Goal: Information Seeking & Learning: Learn about a topic

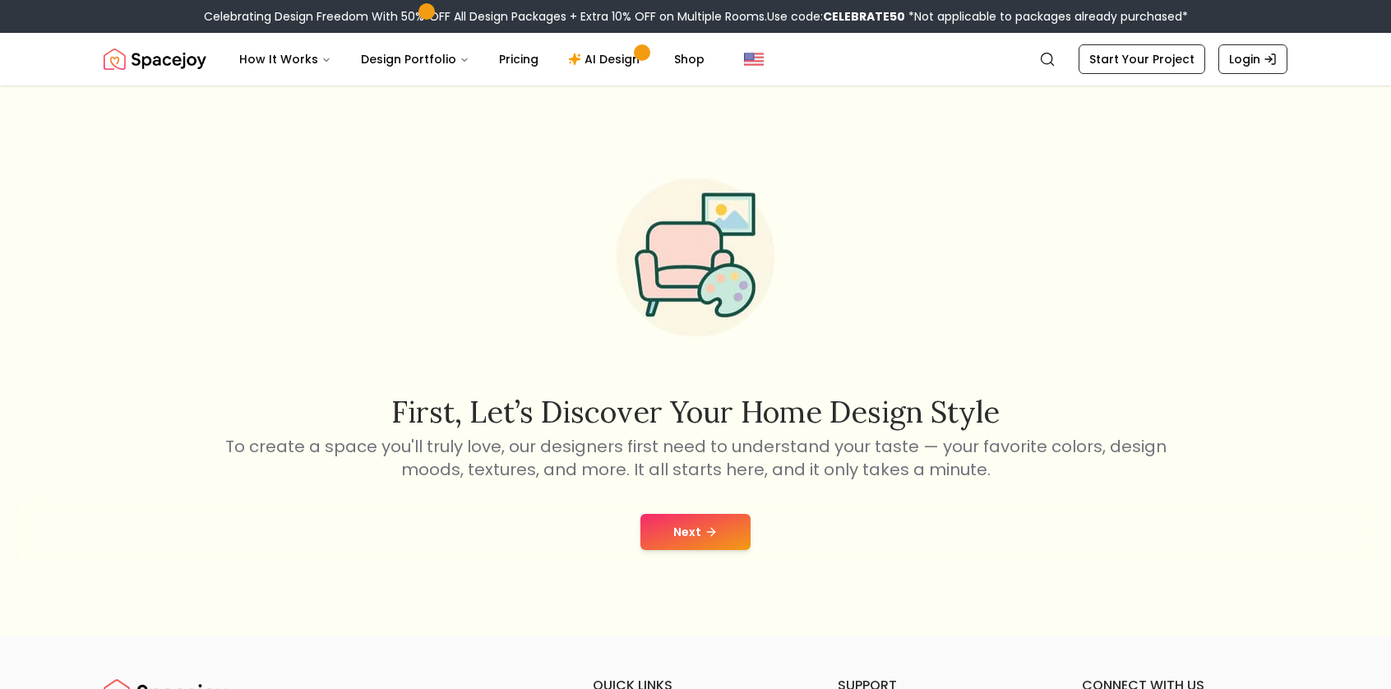
click at [694, 524] on button "Next" at bounding box center [695, 532] width 110 height 36
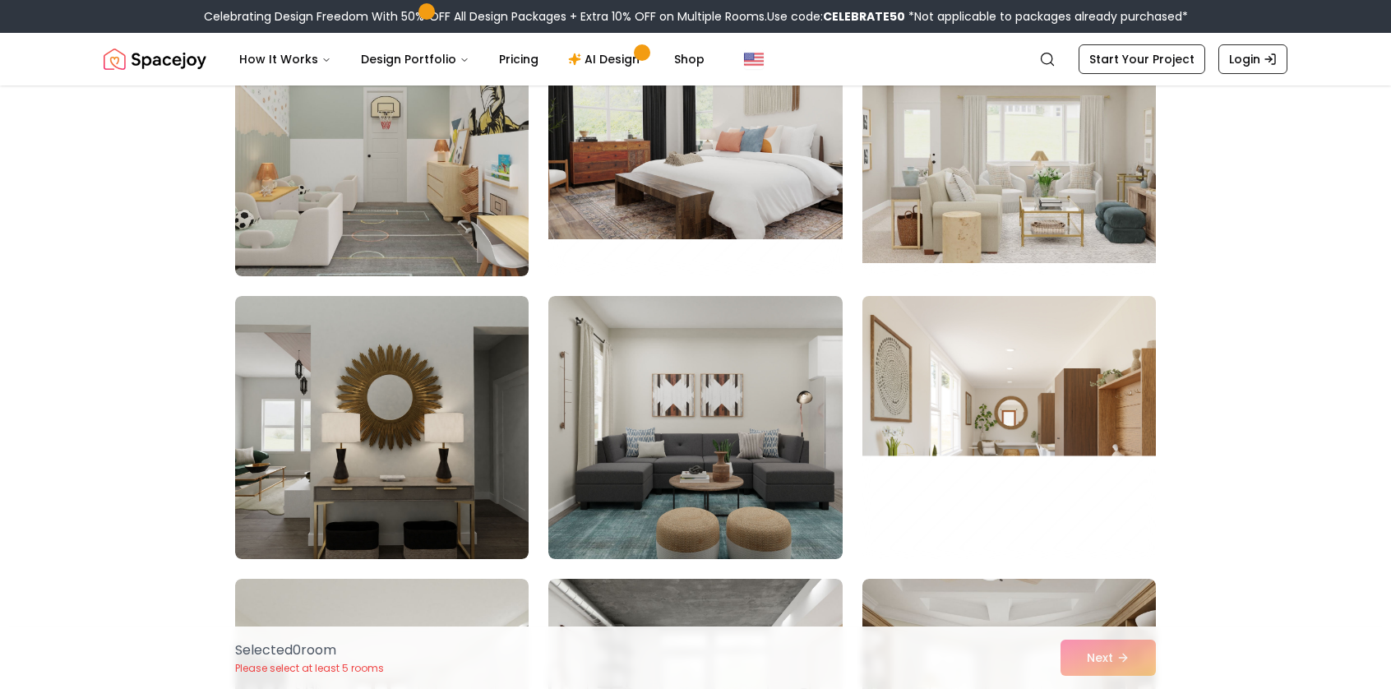
scroll to position [7727, 0]
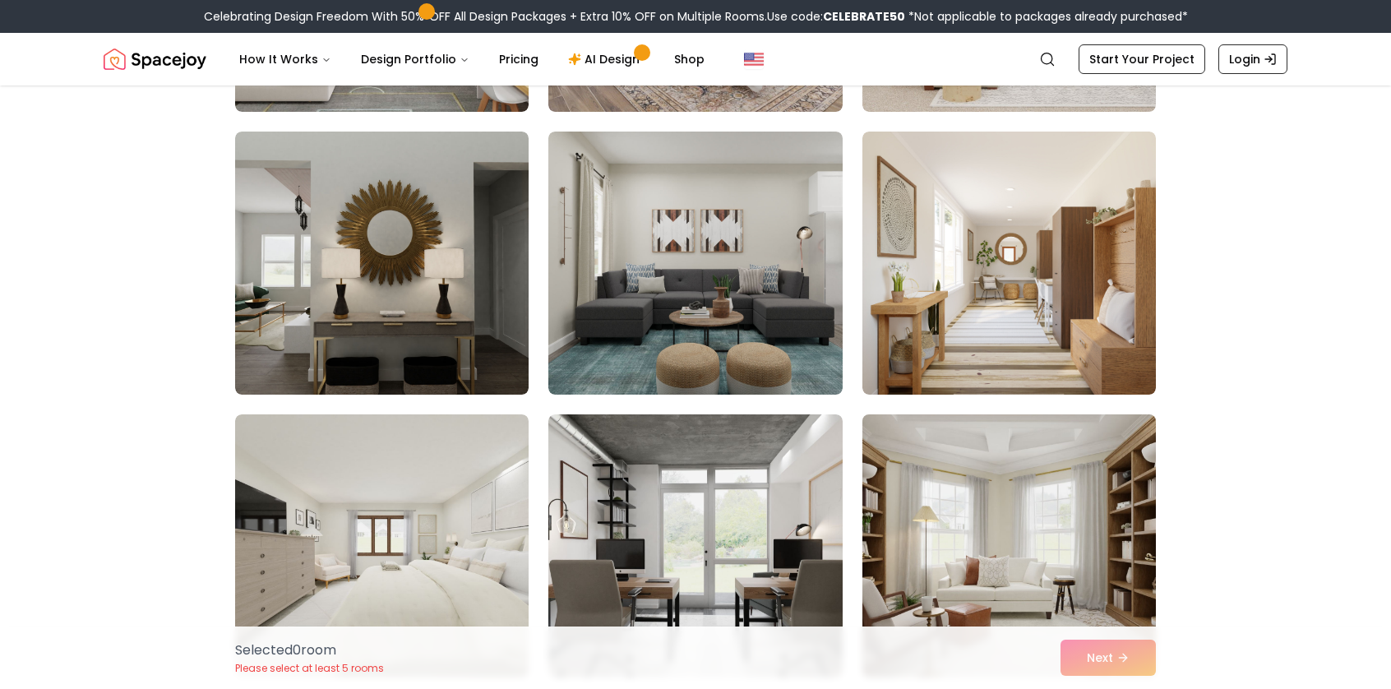
click at [1047, 492] on img at bounding box center [1009, 546] width 308 height 276
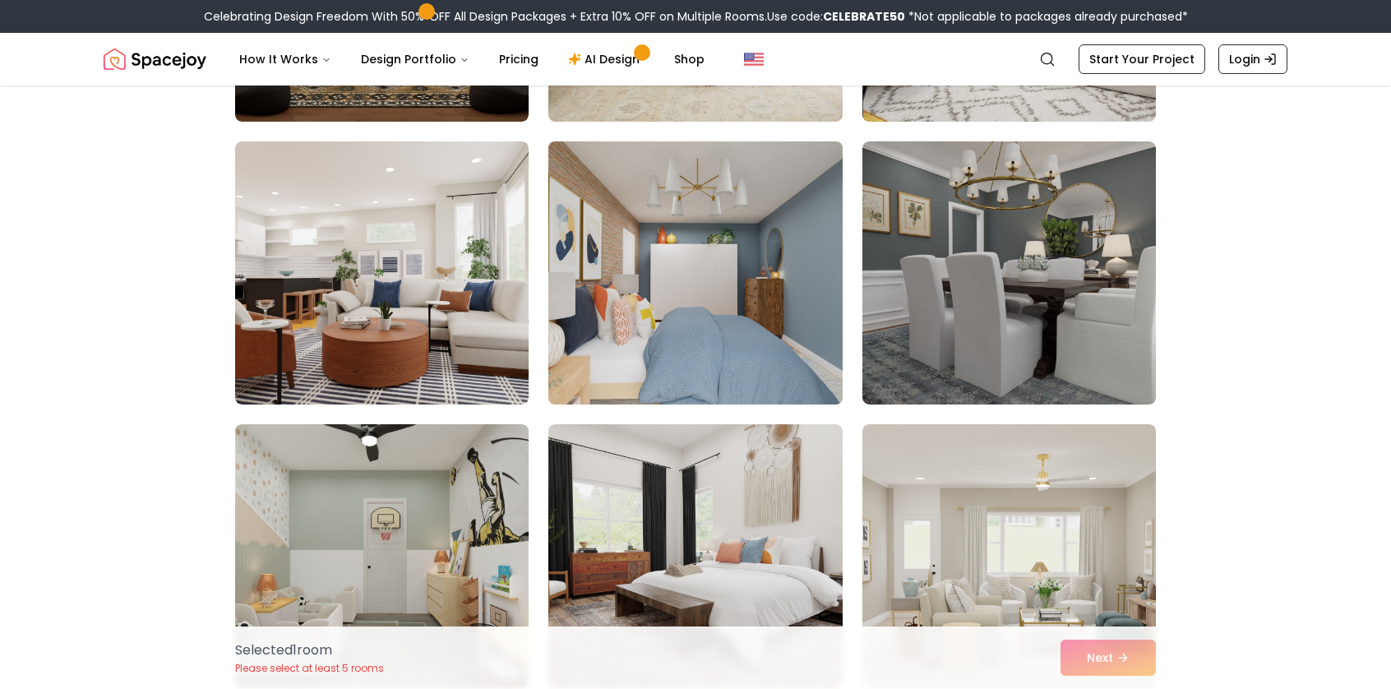
scroll to position [6823, 0]
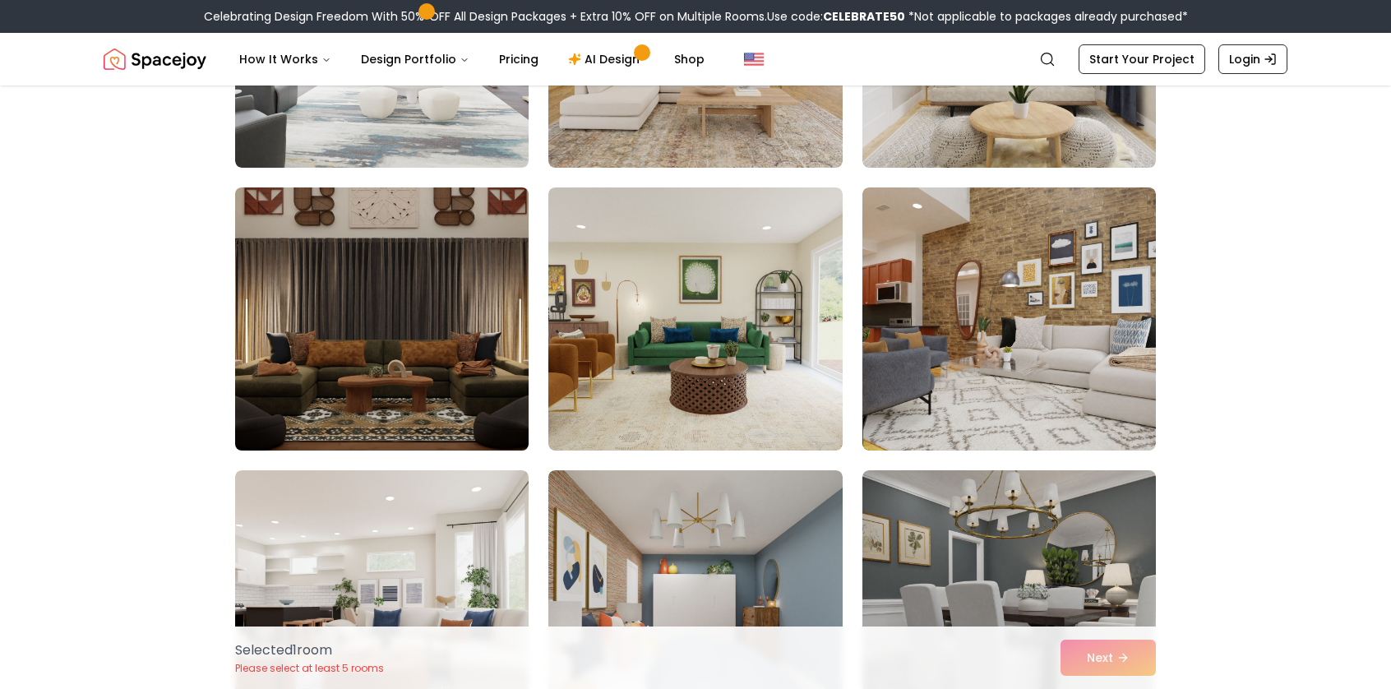
click at [418, 315] on img at bounding box center [382, 319] width 308 height 276
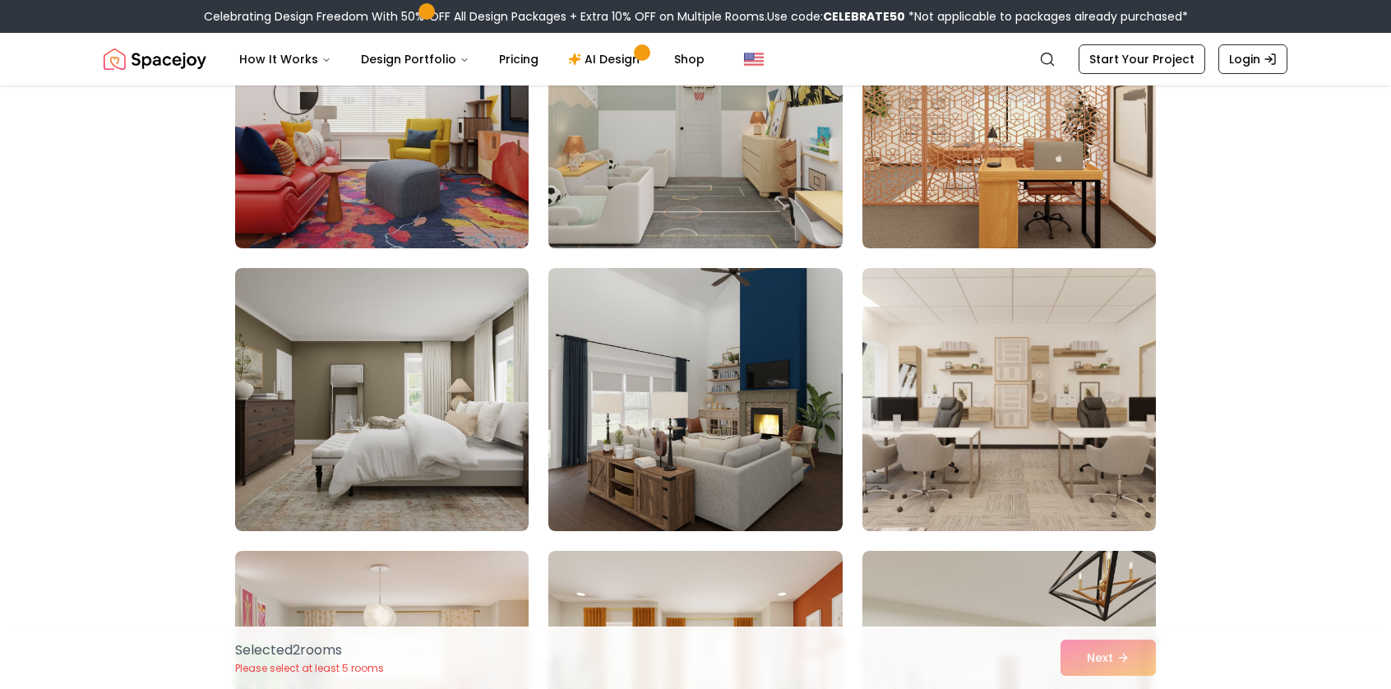
scroll to position [2219, 0]
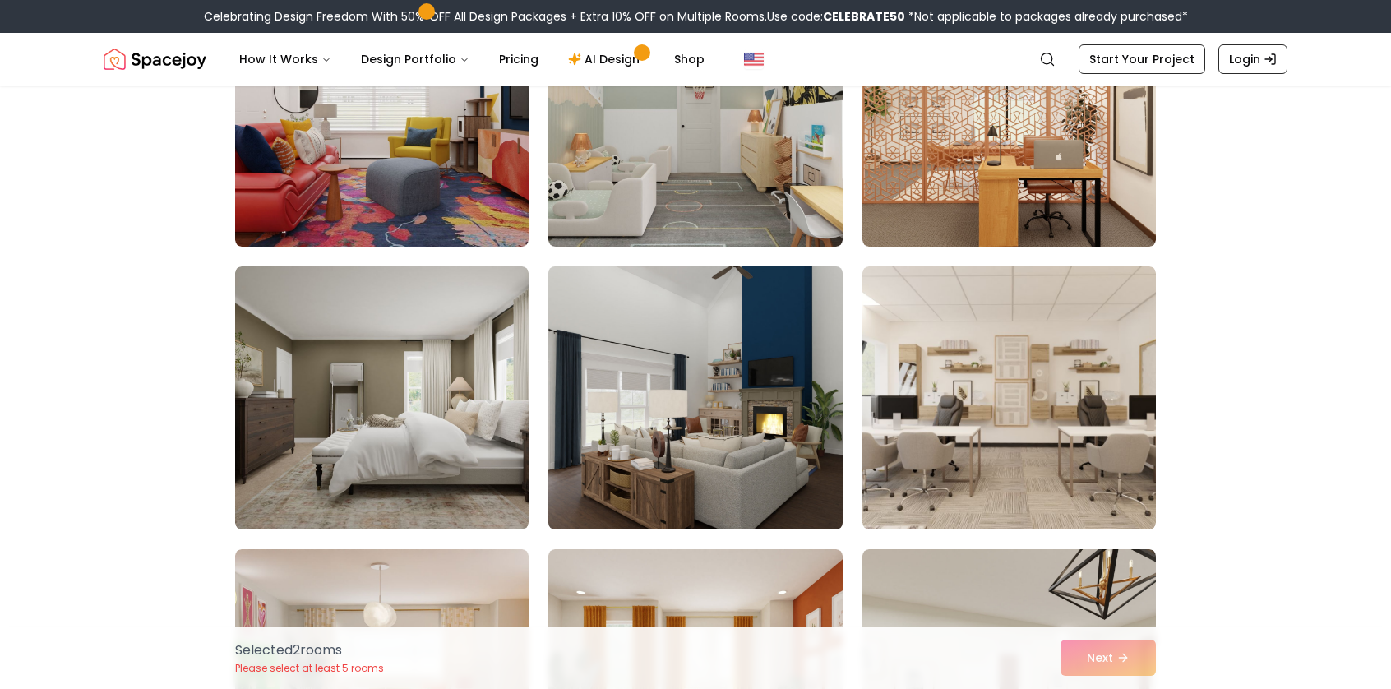
click at [764, 464] on img at bounding box center [695, 398] width 308 height 276
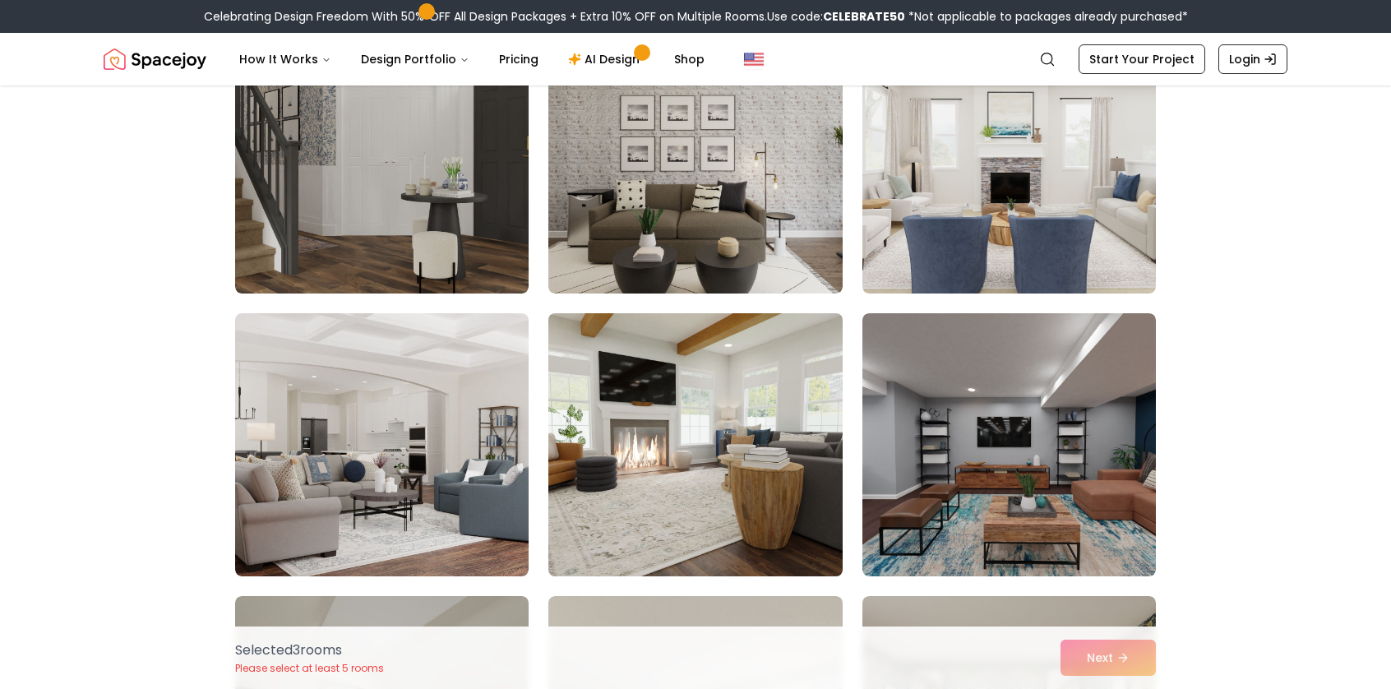
scroll to position [1069, 0]
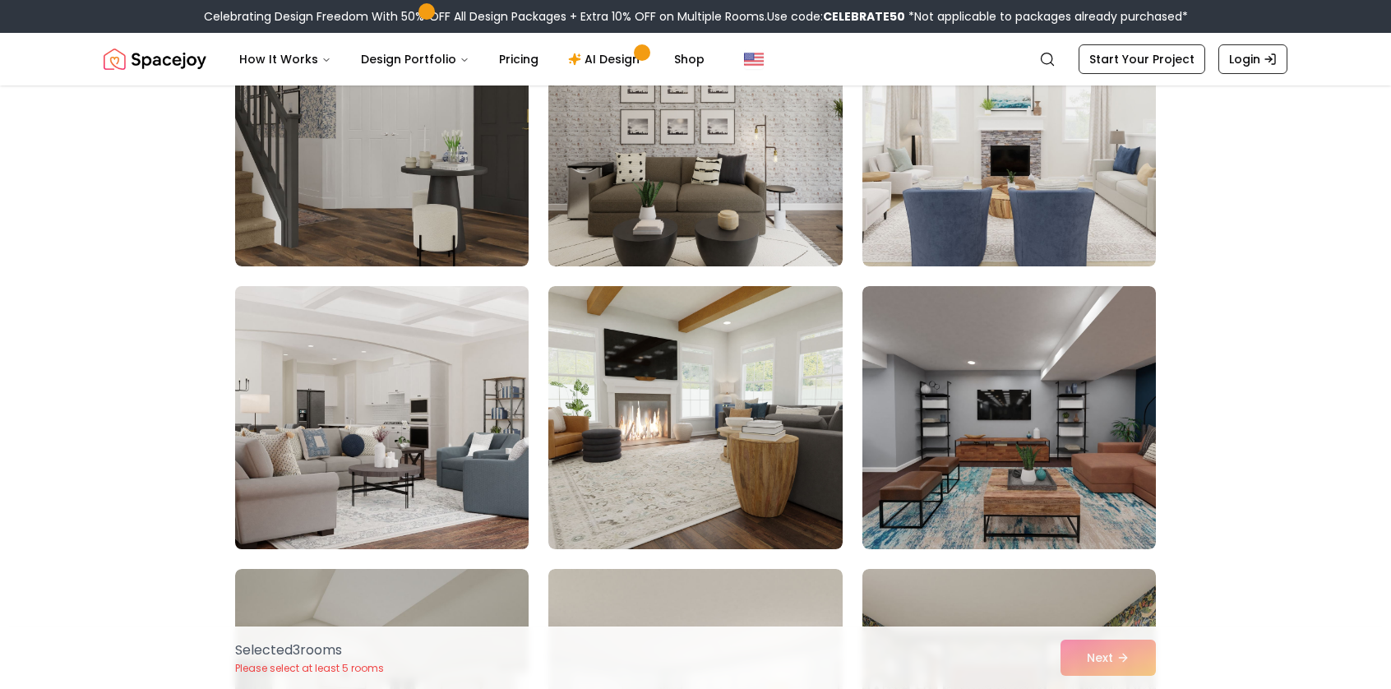
click at [451, 371] on img at bounding box center [382, 417] width 308 height 276
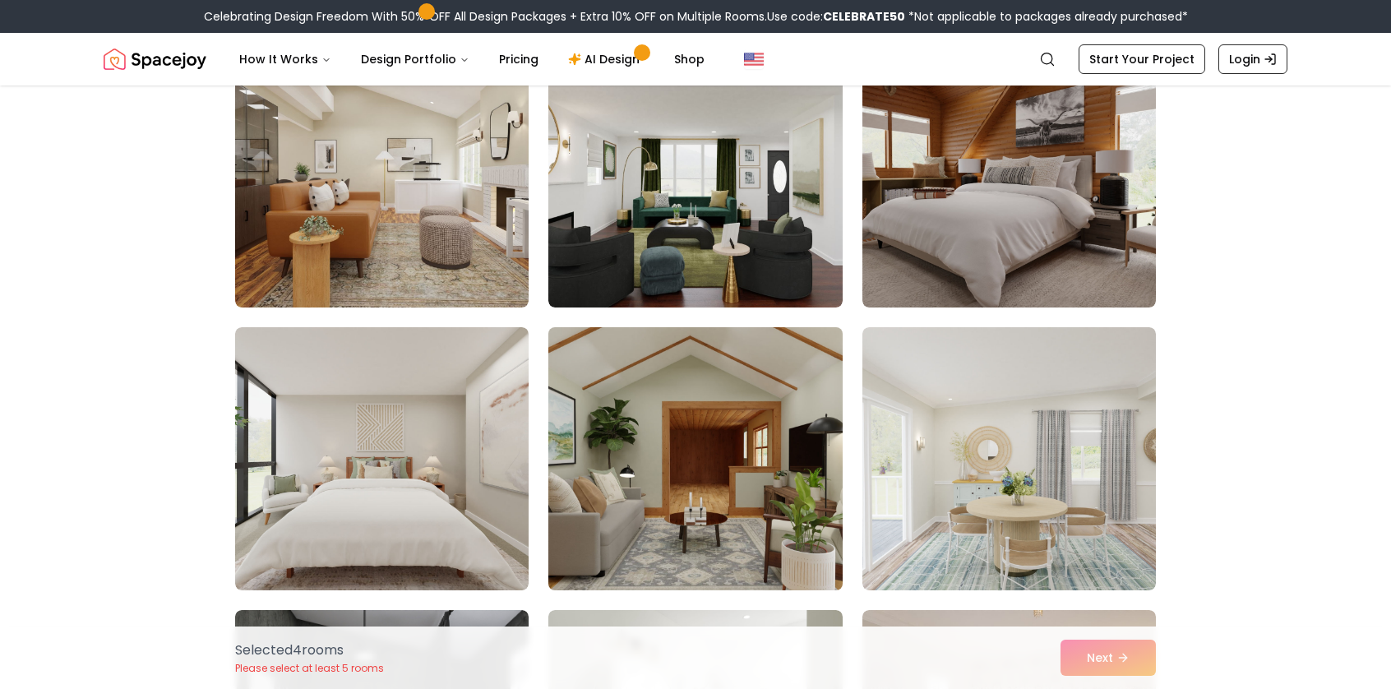
scroll to position [164, 0]
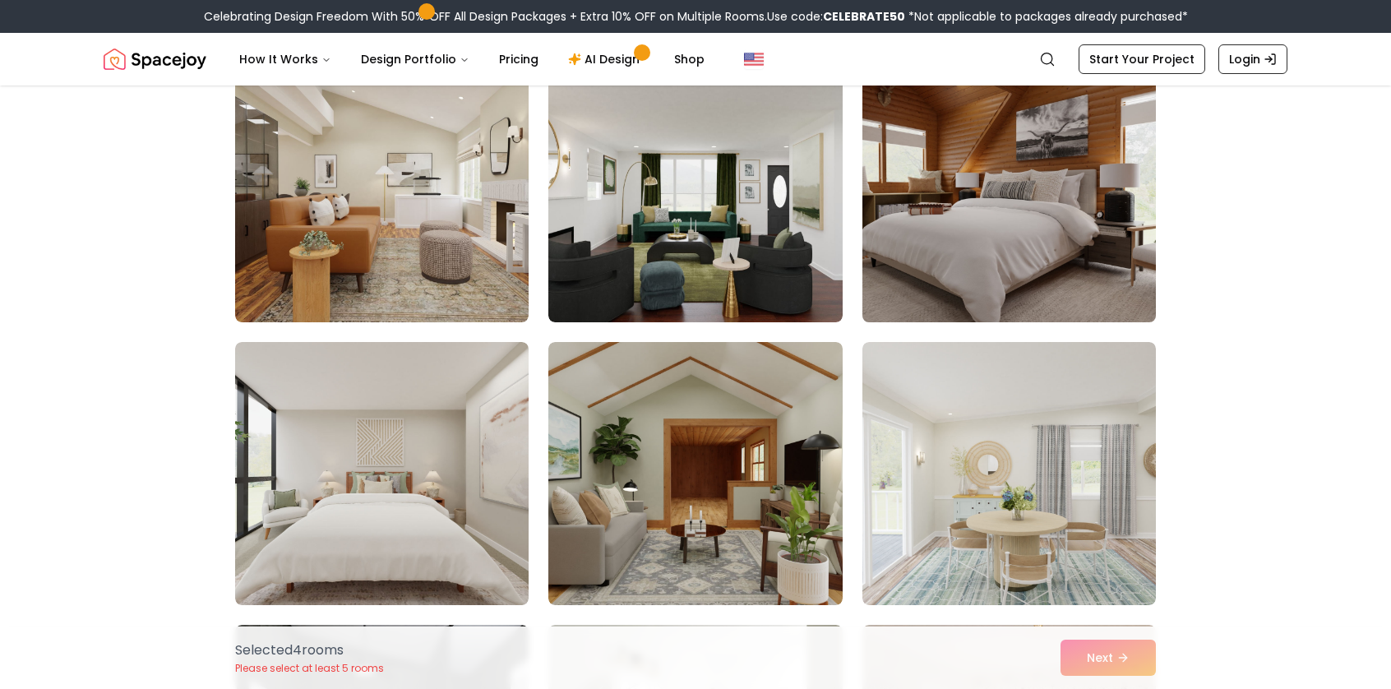
click at [1052, 200] on img at bounding box center [1009, 191] width 308 height 276
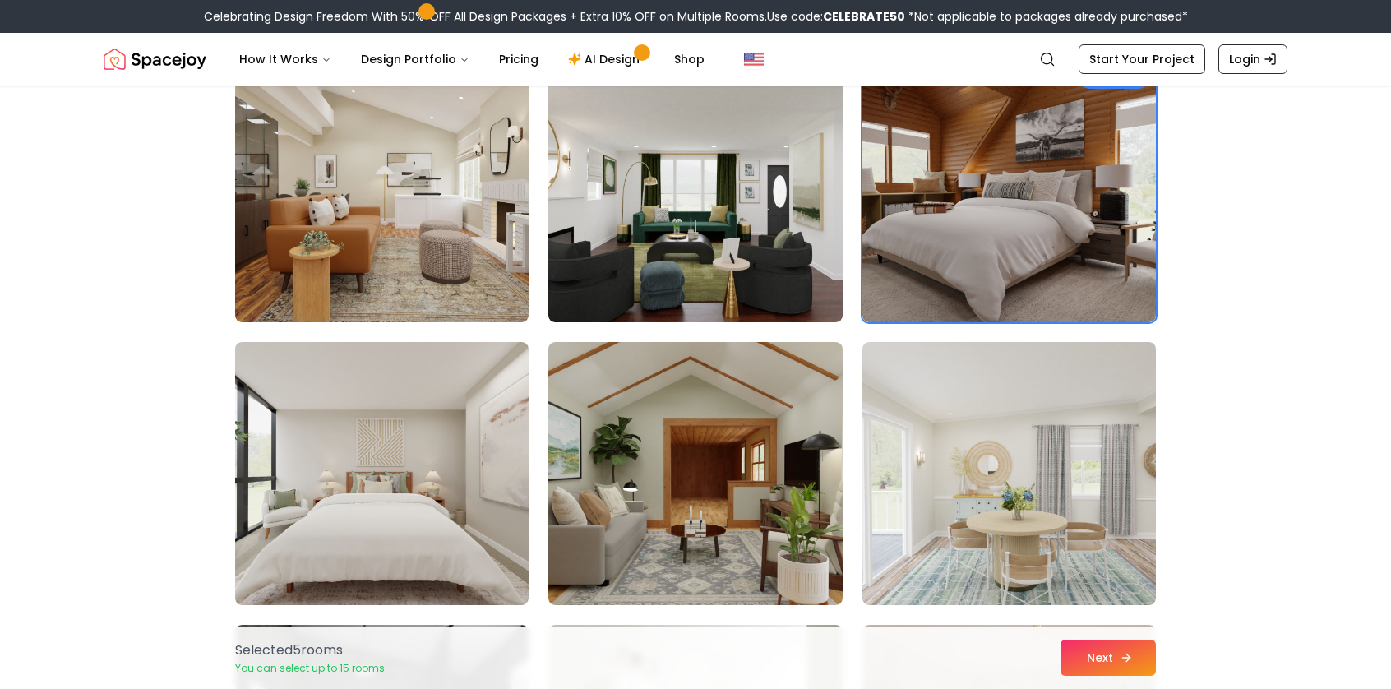
click at [1125, 649] on button "Next" at bounding box center [1107, 658] width 95 height 36
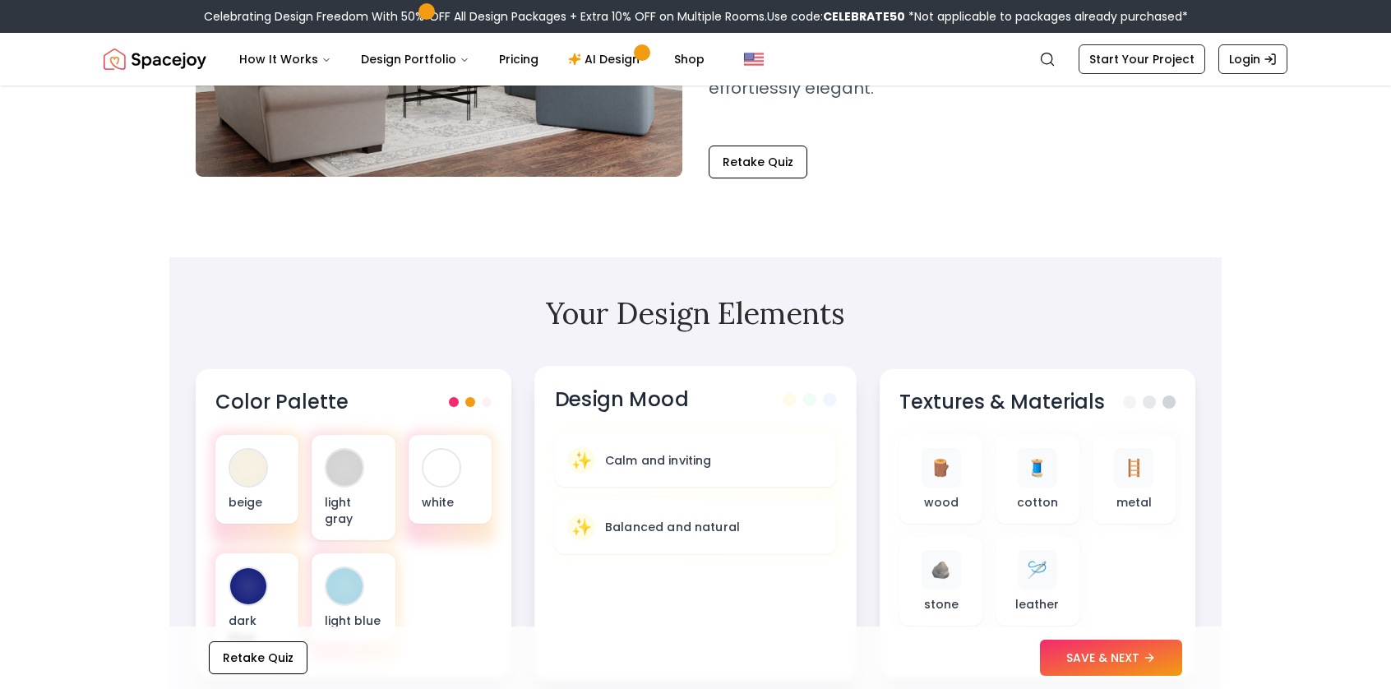
scroll to position [411, 0]
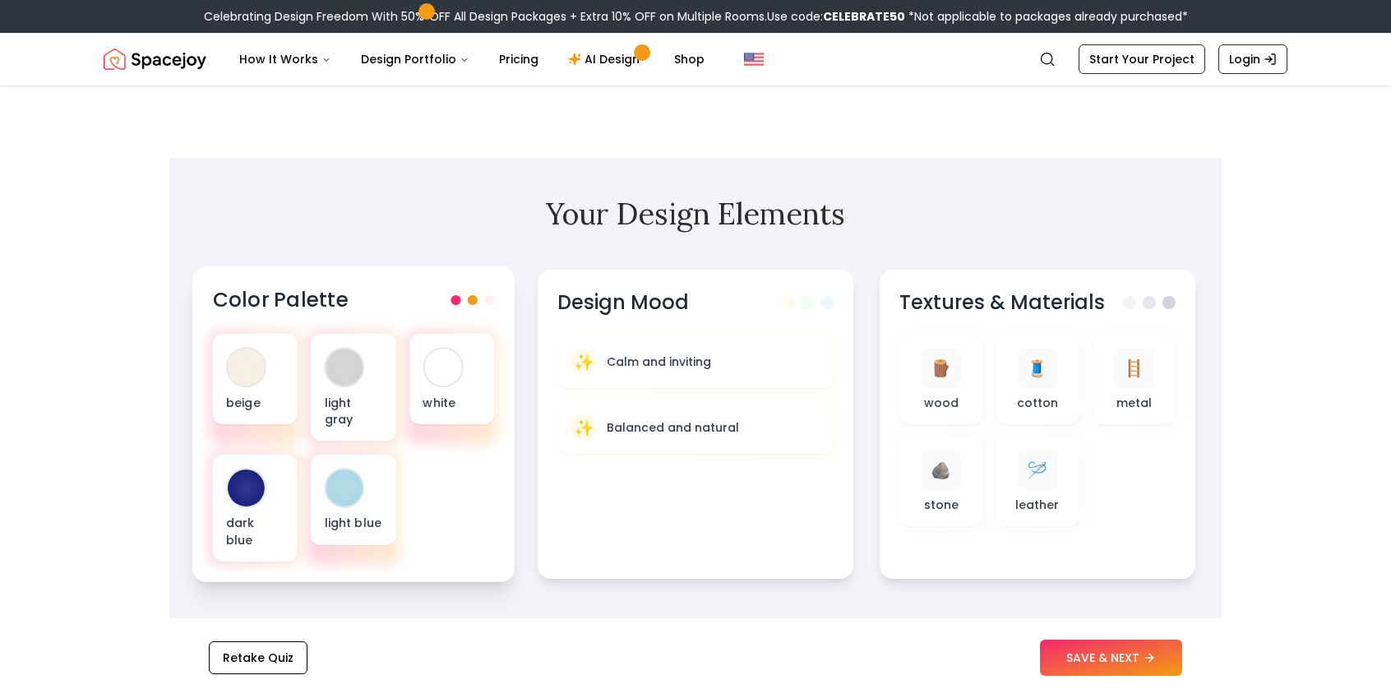
click at [492, 307] on div "Color Palette" at bounding box center [354, 300] width 282 height 27
drag, startPoint x: 487, startPoint y: 307, endPoint x: 464, endPoint y: 307, distance: 23.0
click at [477, 307] on div "Color Palette" at bounding box center [354, 300] width 282 height 27
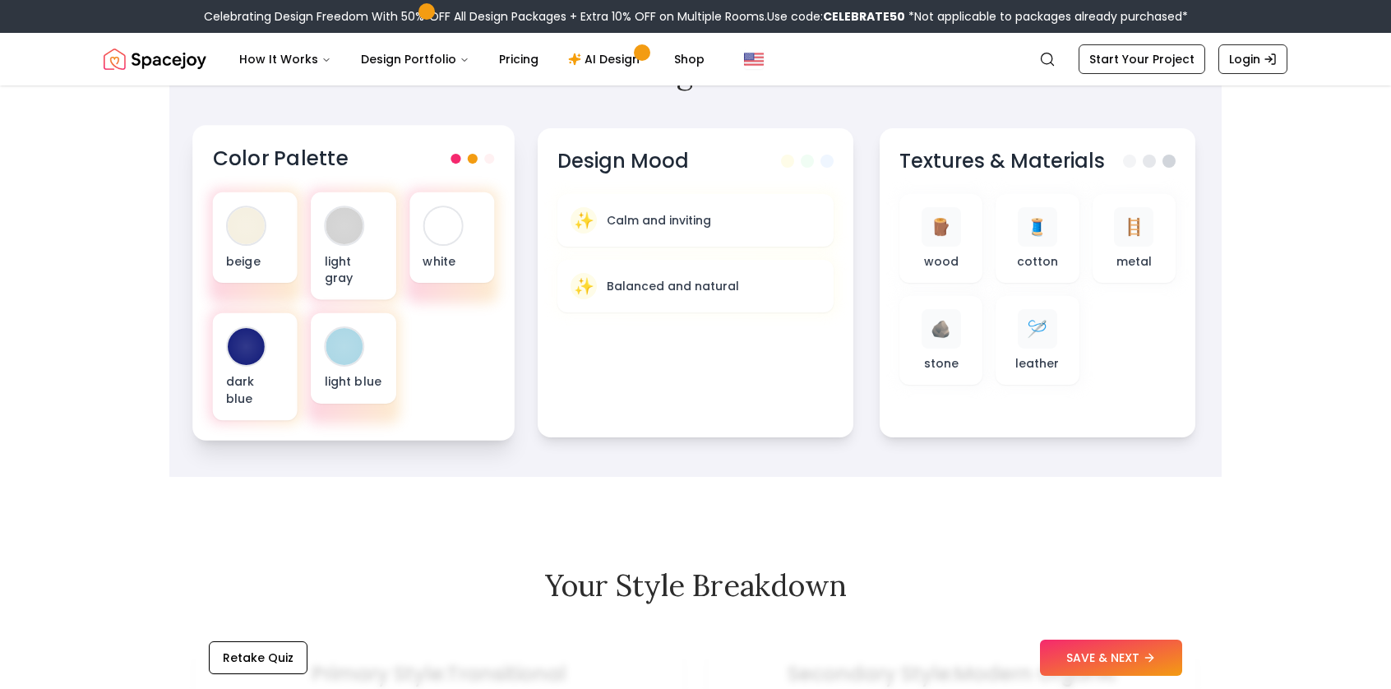
scroll to position [493, 0]
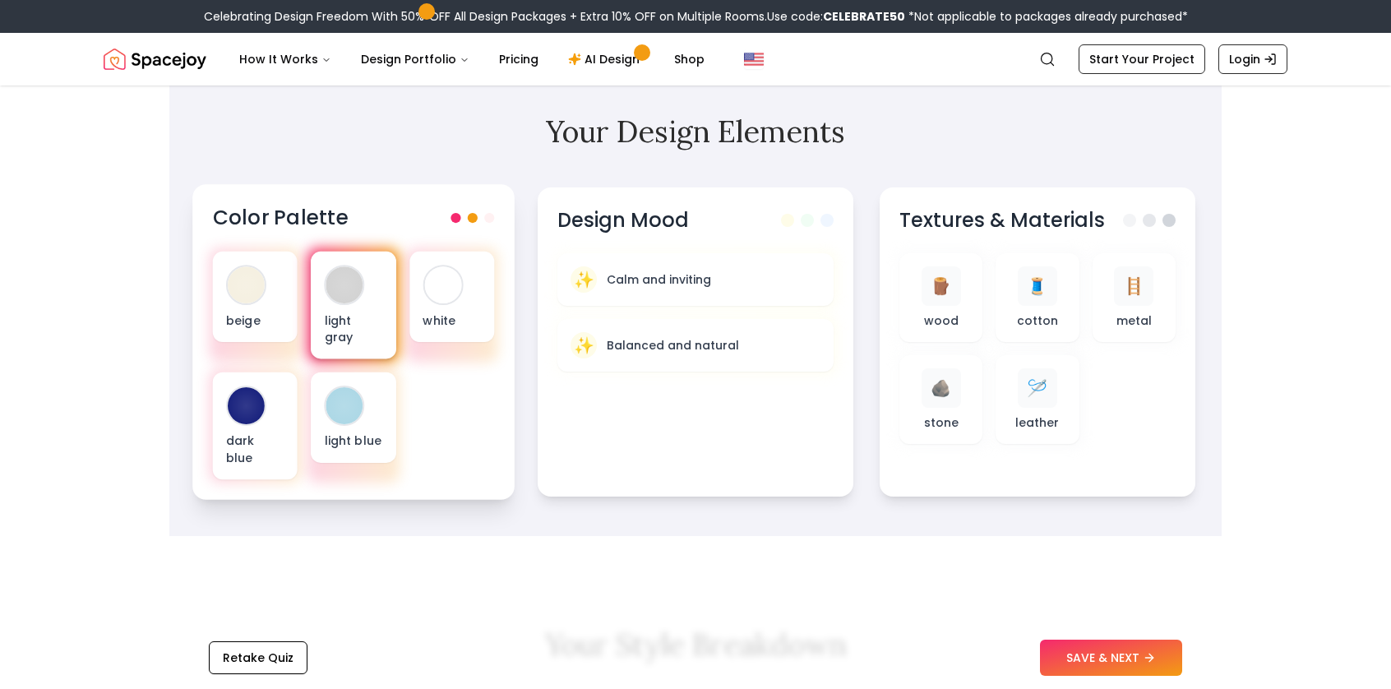
click at [354, 285] on div at bounding box center [344, 284] width 37 height 37
click at [362, 323] on p "light gray" at bounding box center [354, 329] width 58 height 34
click at [490, 441] on div "beige light gray white dark blue light blue" at bounding box center [354, 366] width 282 height 228
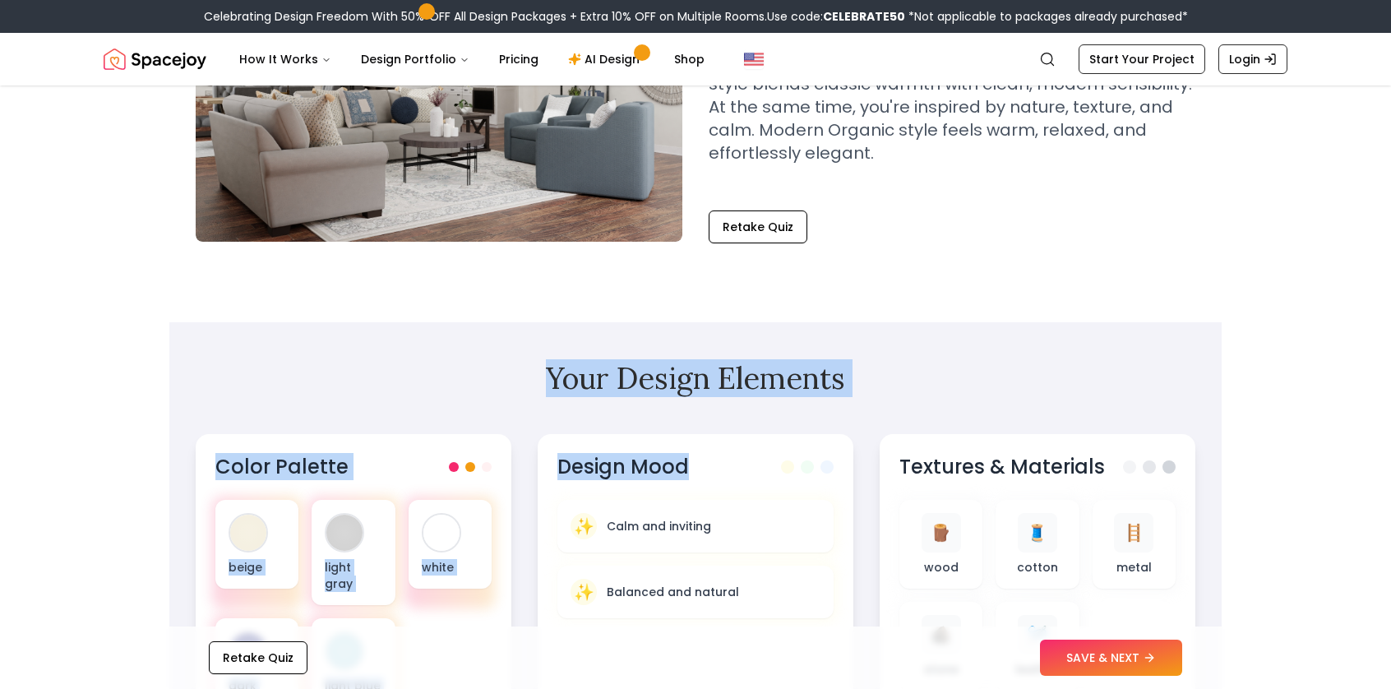
drag, startPoint x: 559, startPoint y: 386, endPoint x: 834, endPoint y: 409, distance: 275.6
click at [826, 399] on section "Your Design Elements Color Palette beige light gray white dark blue light blue …" at bounding box center [695, 552] width 1052 height 460
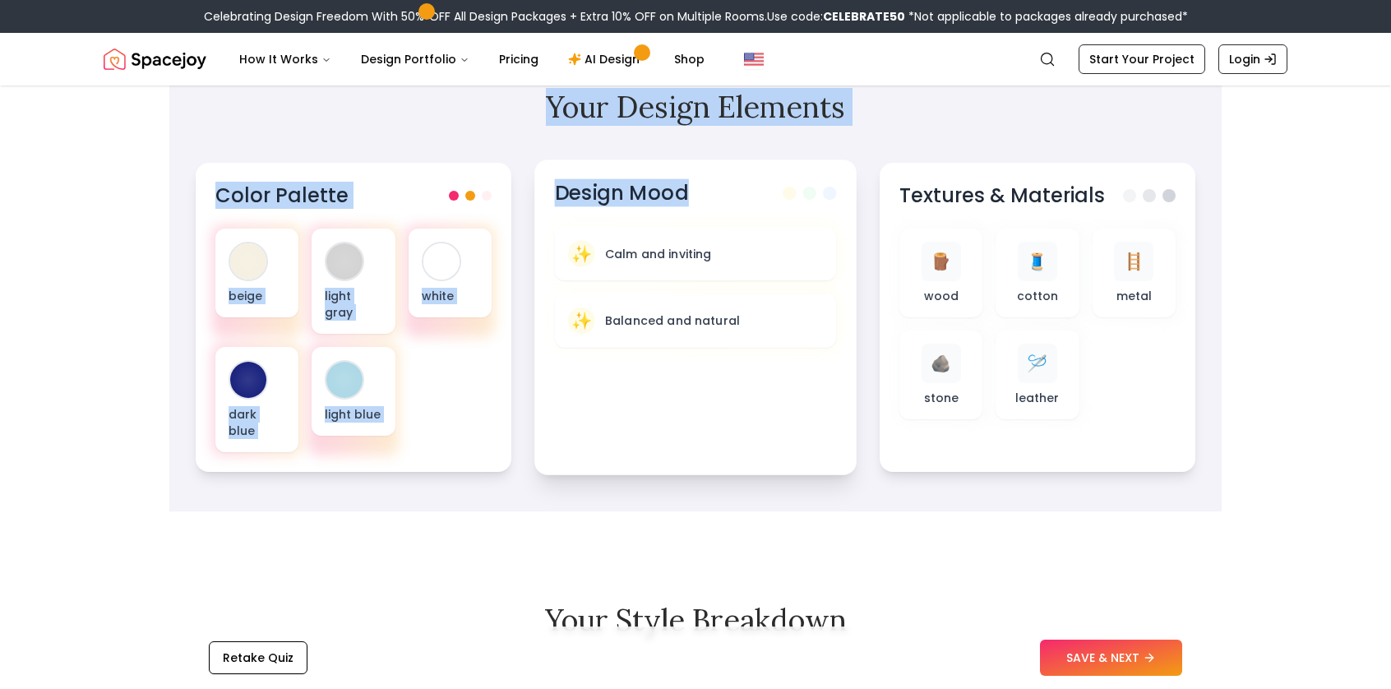
scroll to position [329, 0]
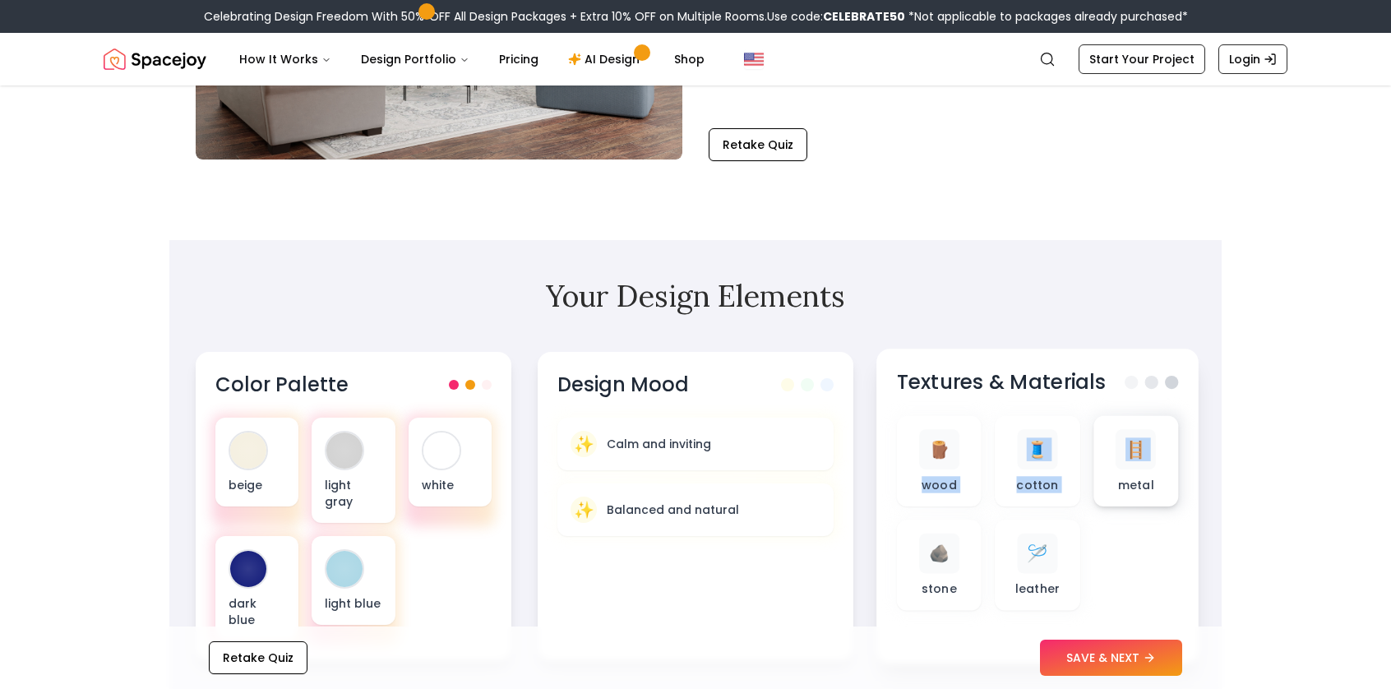
drag, startPoint x: 949, startPoint y: 473, endPoint x: 1118, endPoint y: 488, distance: 170.0
click at [1118, 488] on div "🪵 wood 🧵 cotton 🪜 metal 🪨 stone 🪡 leather" at bounding box center [1038, 513] width 282 height 195
click at [260, 649] on button "Retake Quiz" at bounding box center [258, 657] width 99 height 33
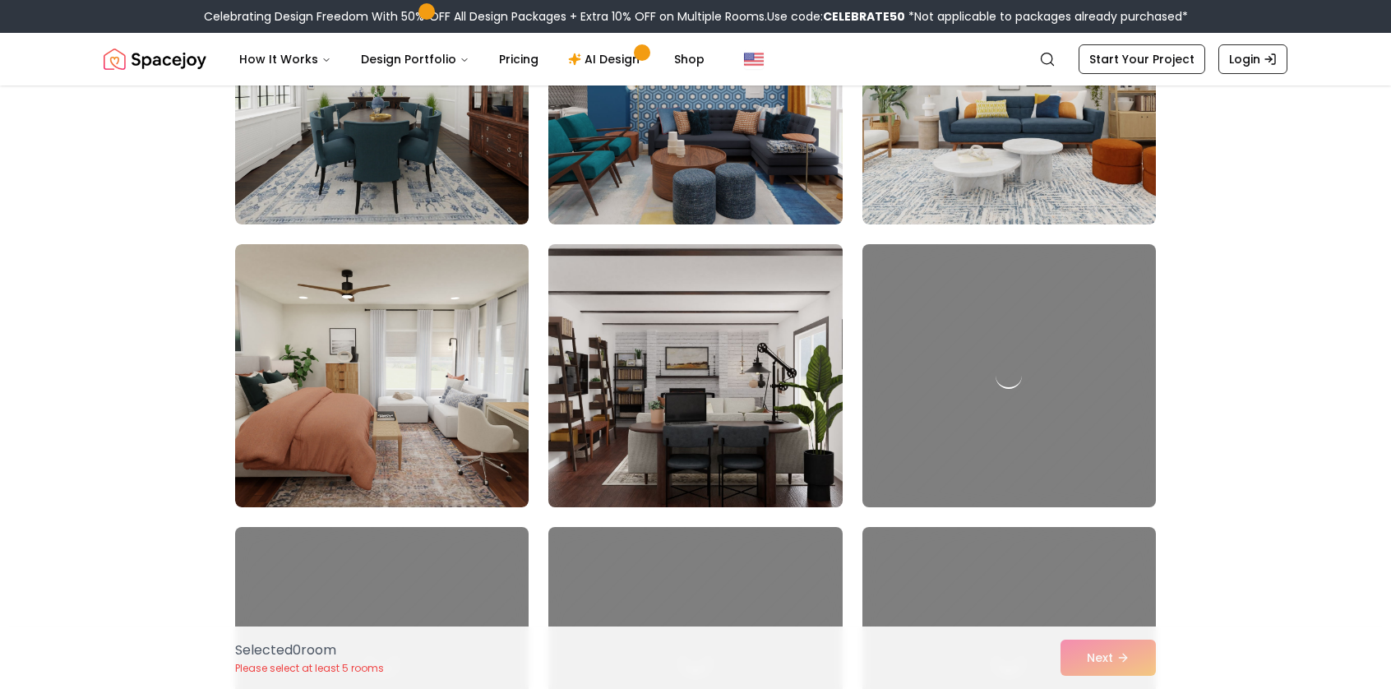
scroll to position [1726, 0]
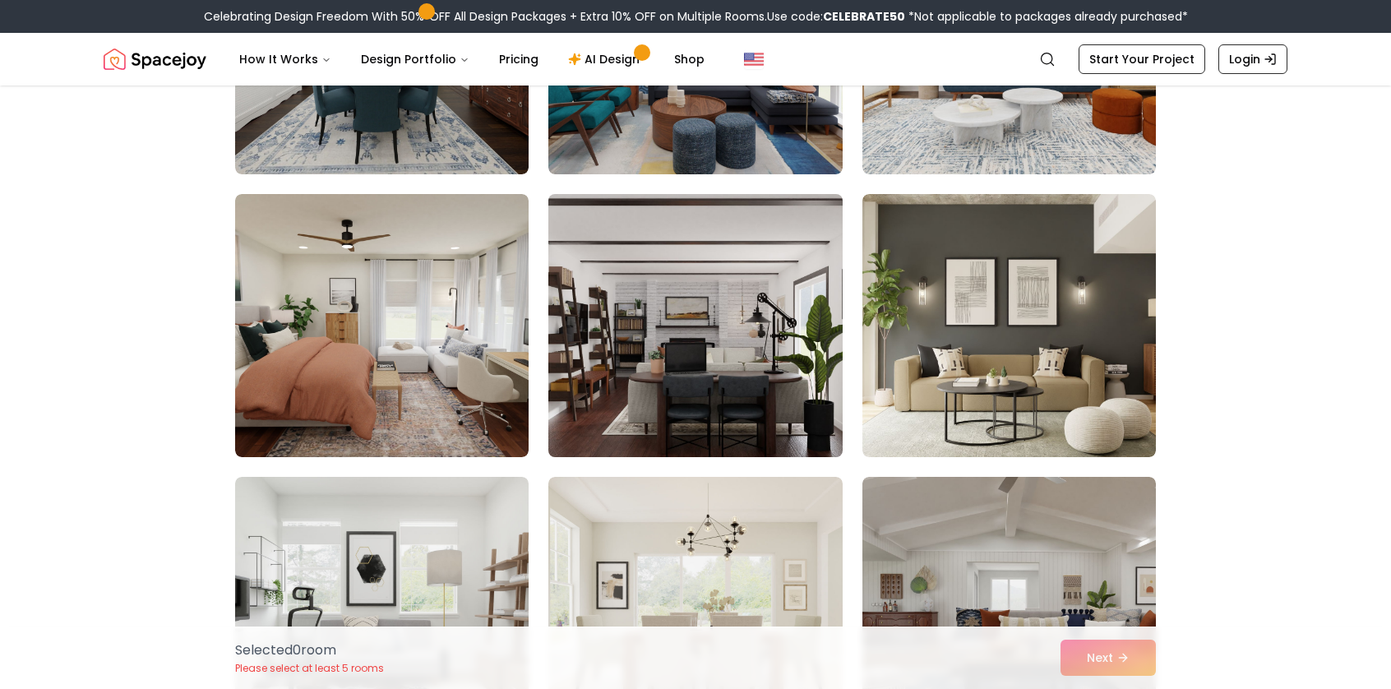
click at [751, 376] on img at bounding box center [695, 325] width 308 height 276
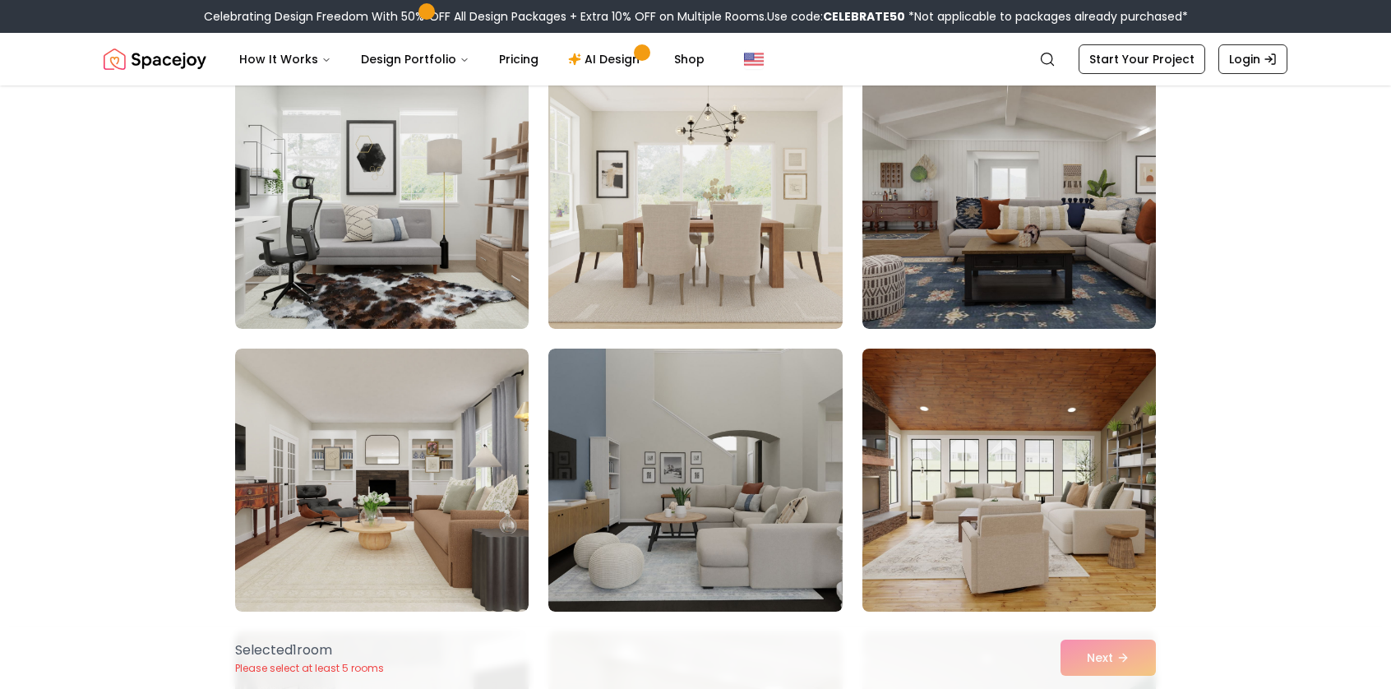
scroll to position [2466, 0]
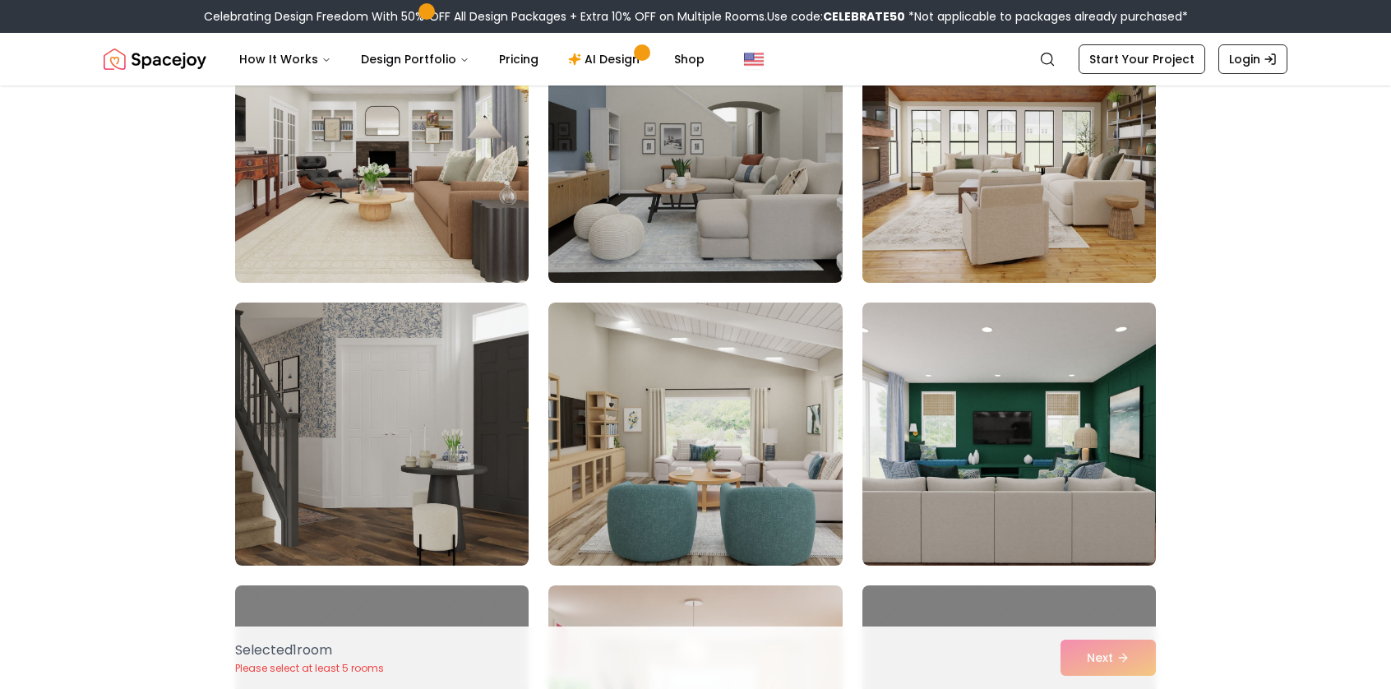
click at [965, 192] on img at bounding box center [1009, 151] width 308 height 276
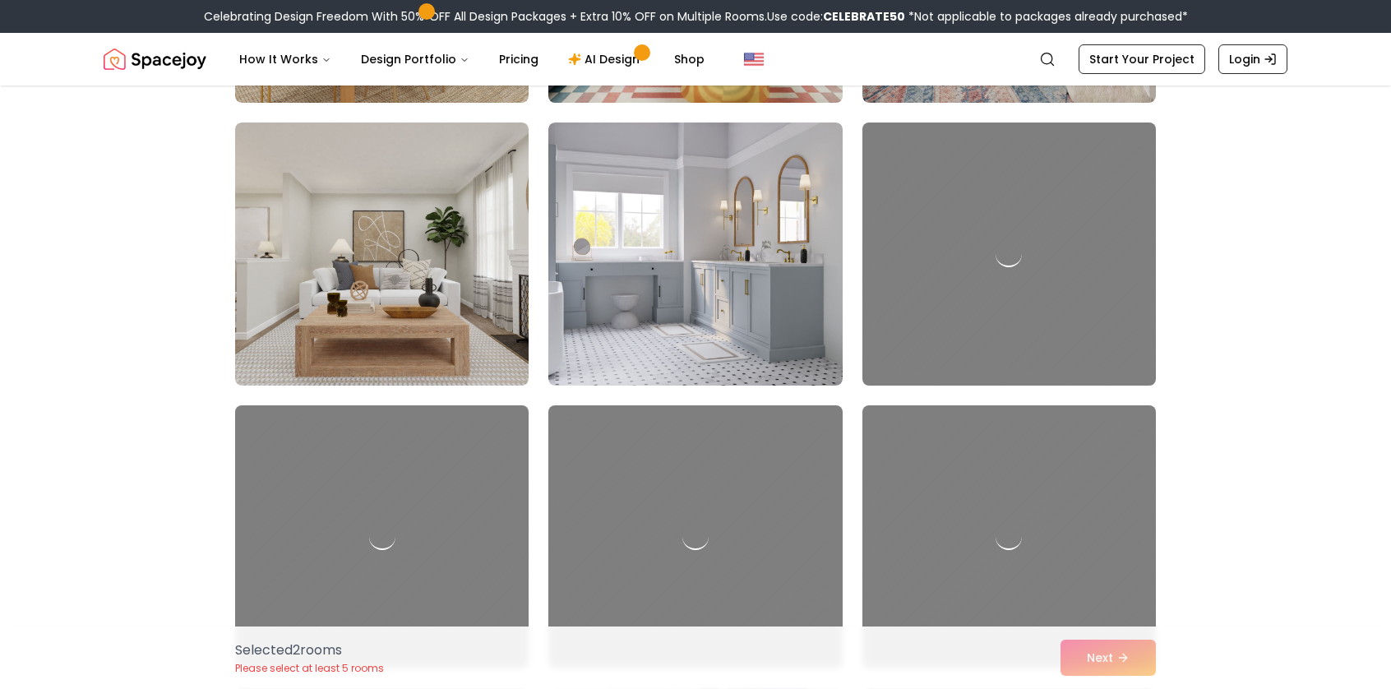
scroll to position [4685, 0]
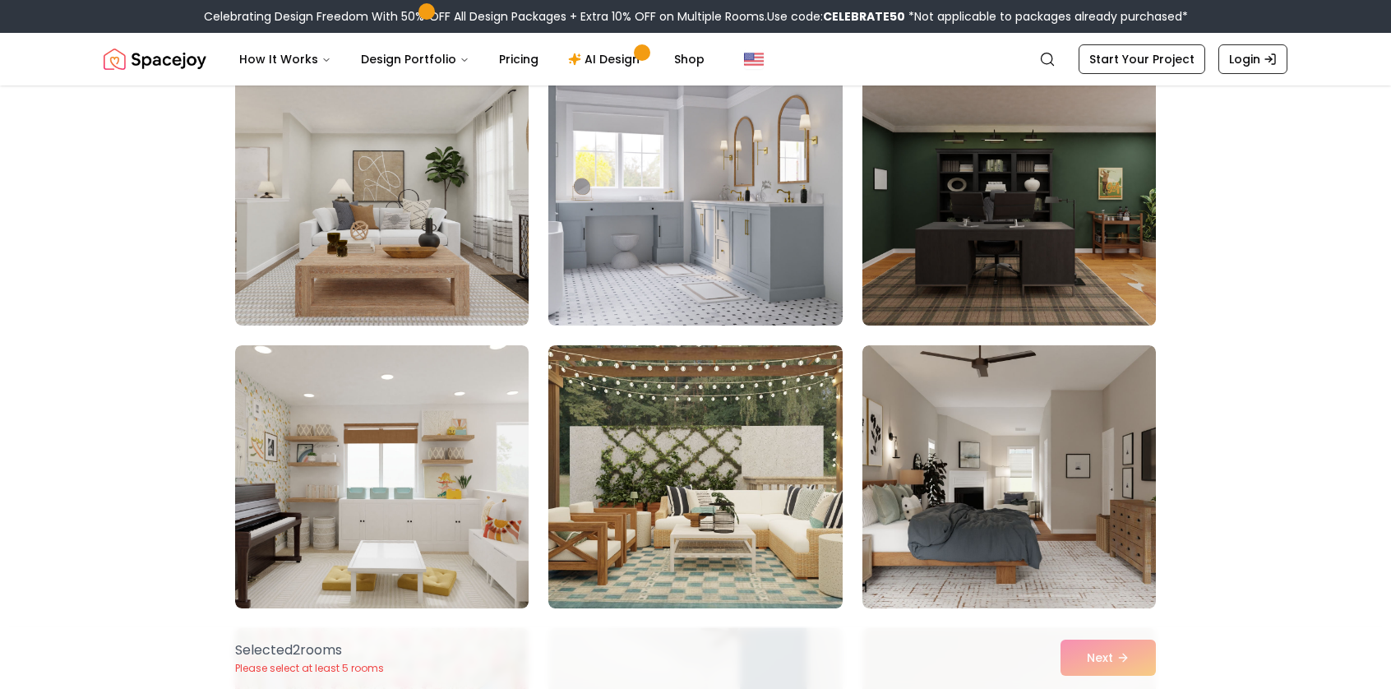
click at [978, 246] on img at bounding box center [1009, 194] width 308 height 276
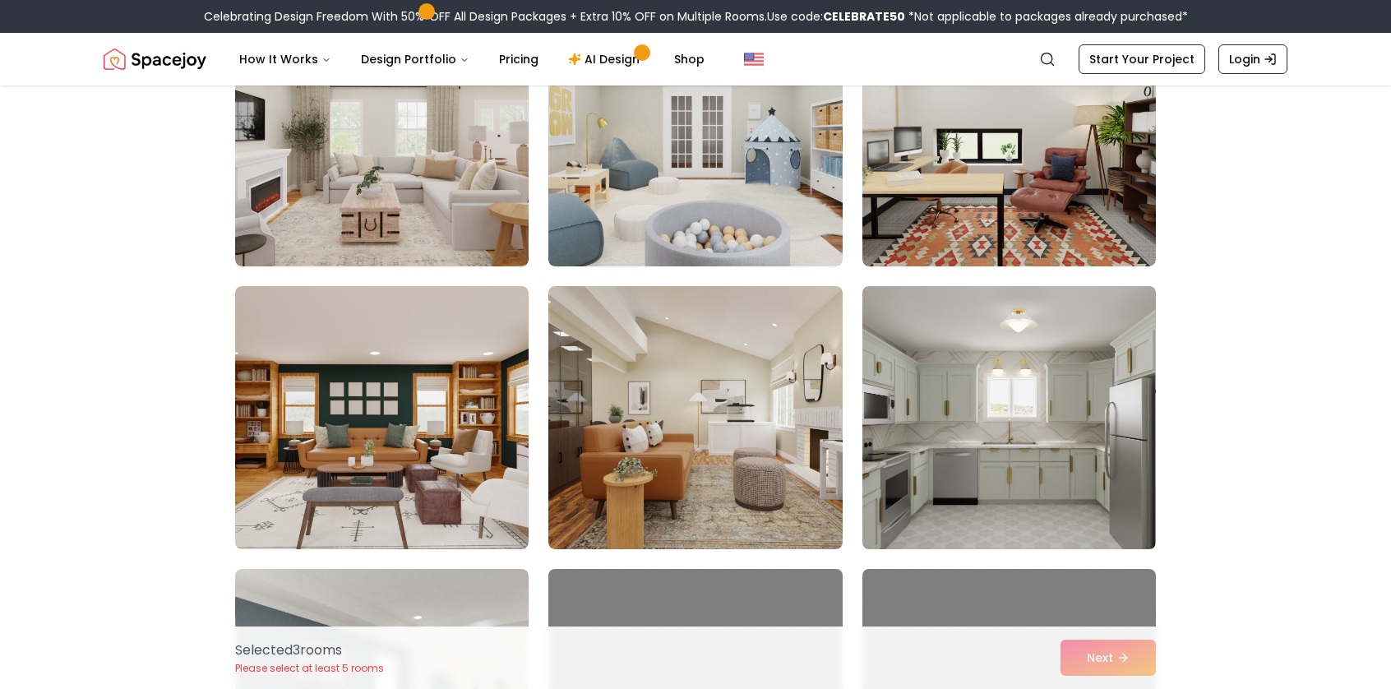
scroll to position [8549, 0]
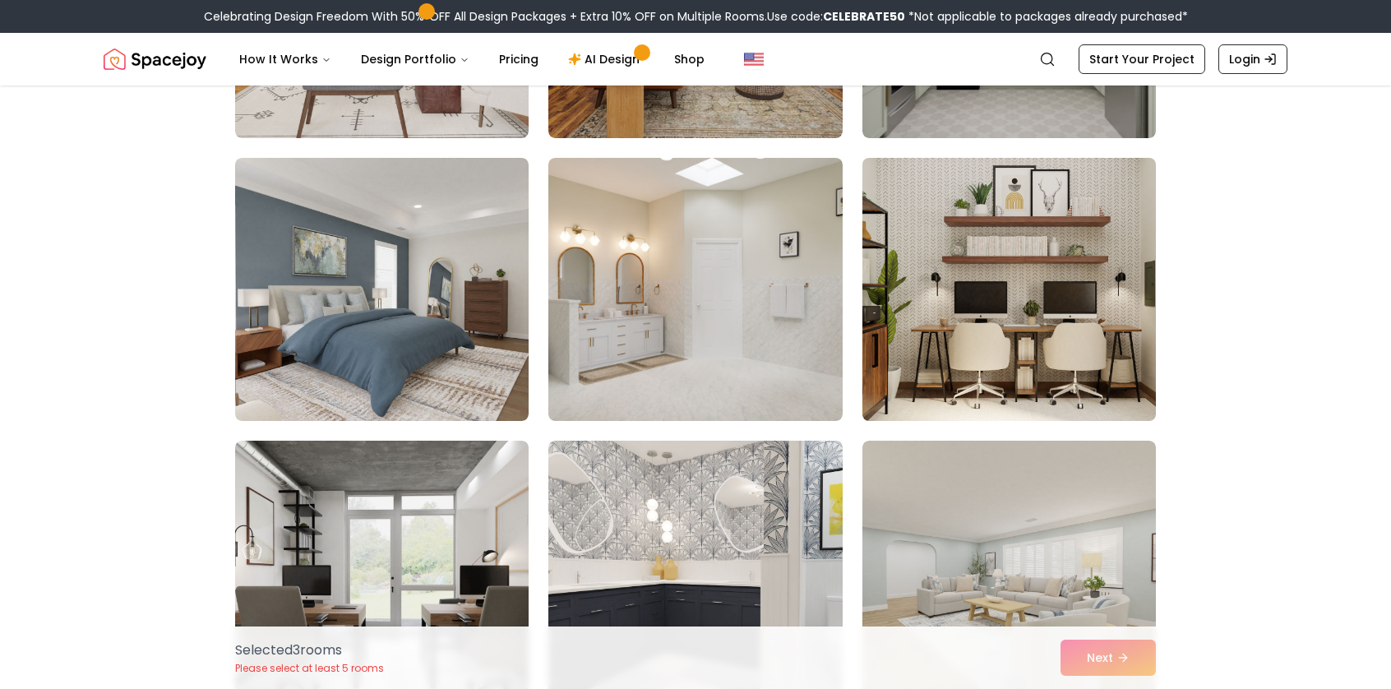
click at [937, 374] on img at bounding box center [1009, 289] width 308 height 276
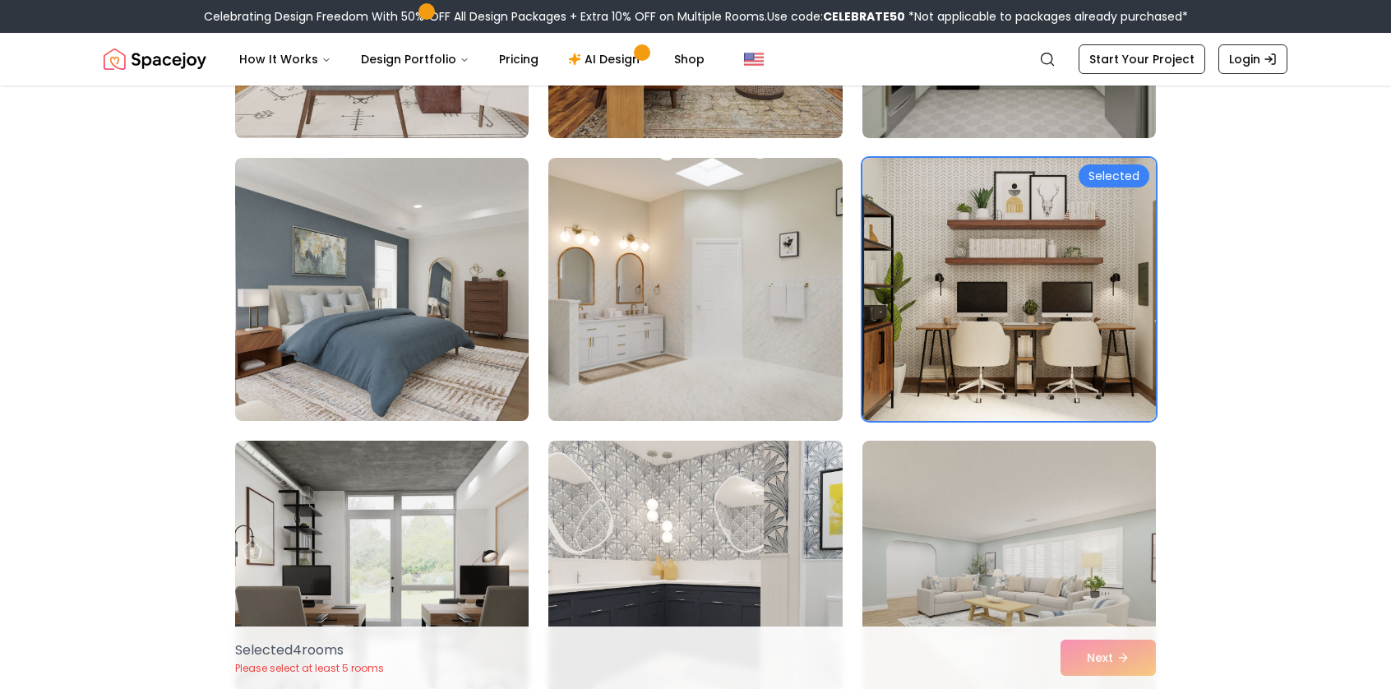
click at [722, 514] on img at bounding box center [695, 572] width 308 height 276
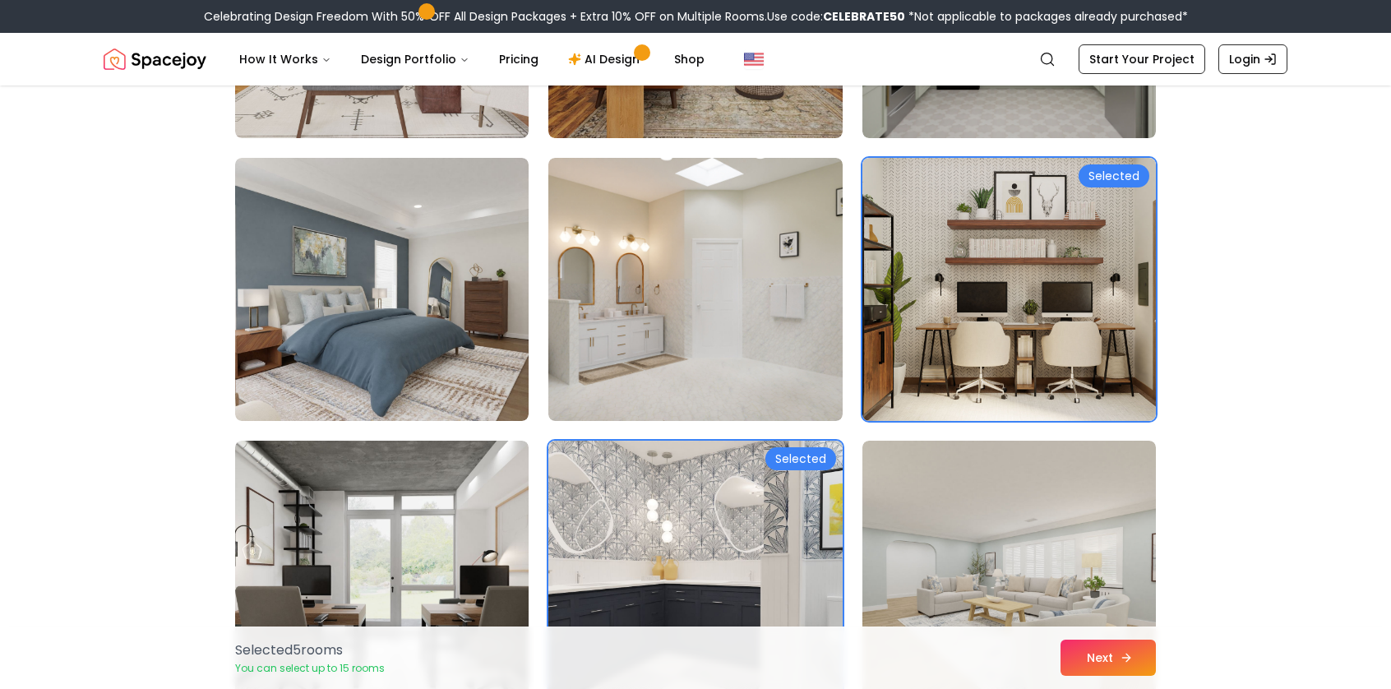
click at [1108, 661] on button "Next" at bounding box center [1107, 658] width 95 height 36
